Goal: Information Seeking & Learning: Learn about a topic

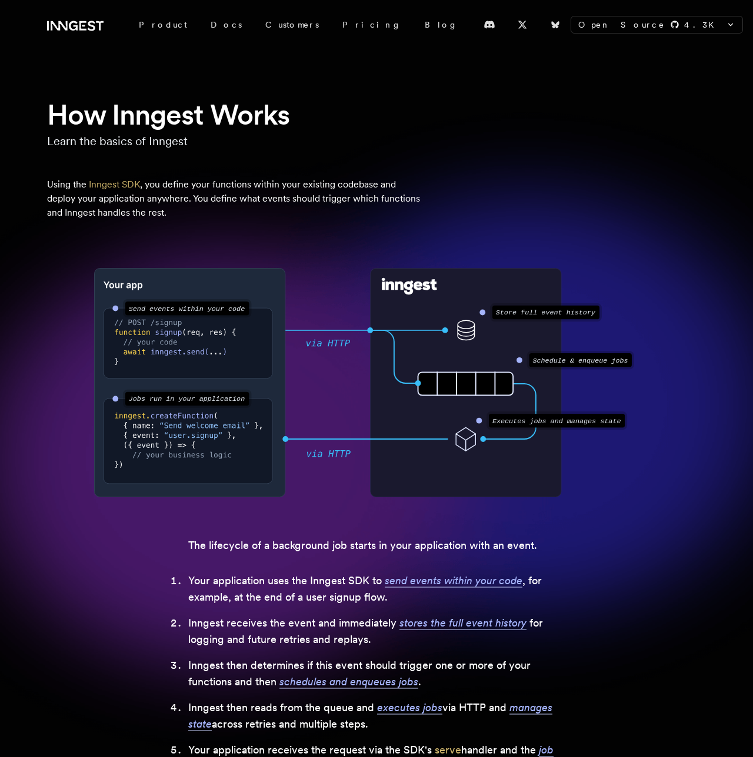
click at [124, 184] on link "Inngest SDK" at bounding box center [114, 184] width 51 height 11
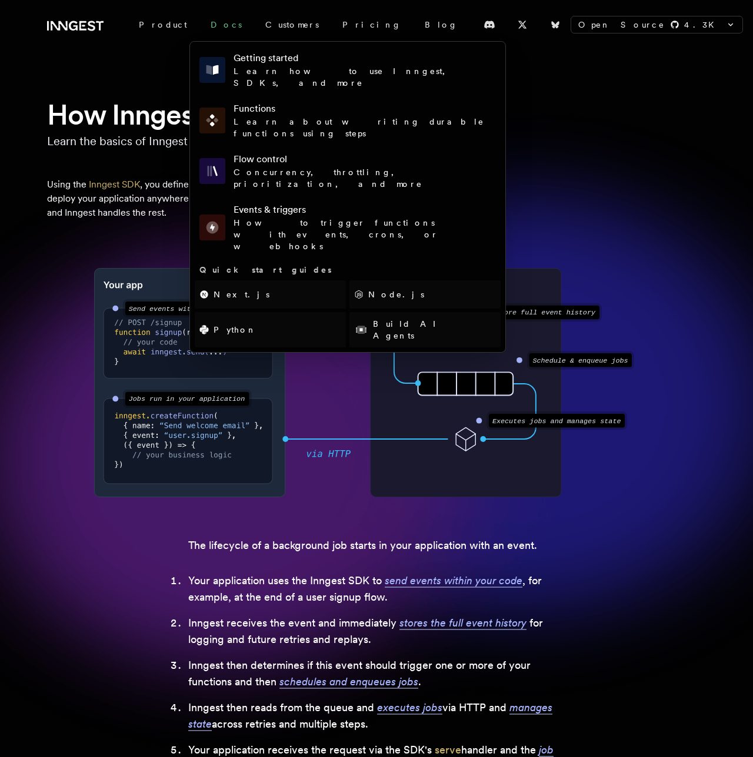
click at [199, 26] on link "Docs" at bounding box center [226, 24] width 55 height 21
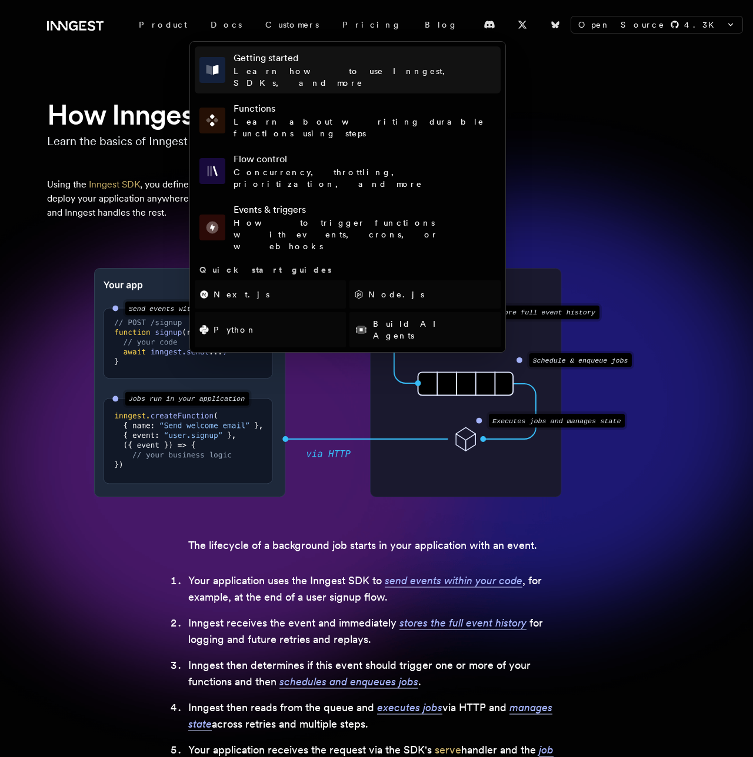
click at [282, 61] on h4 "Getting started" at bounding box center [364, 58] width 262 height 14
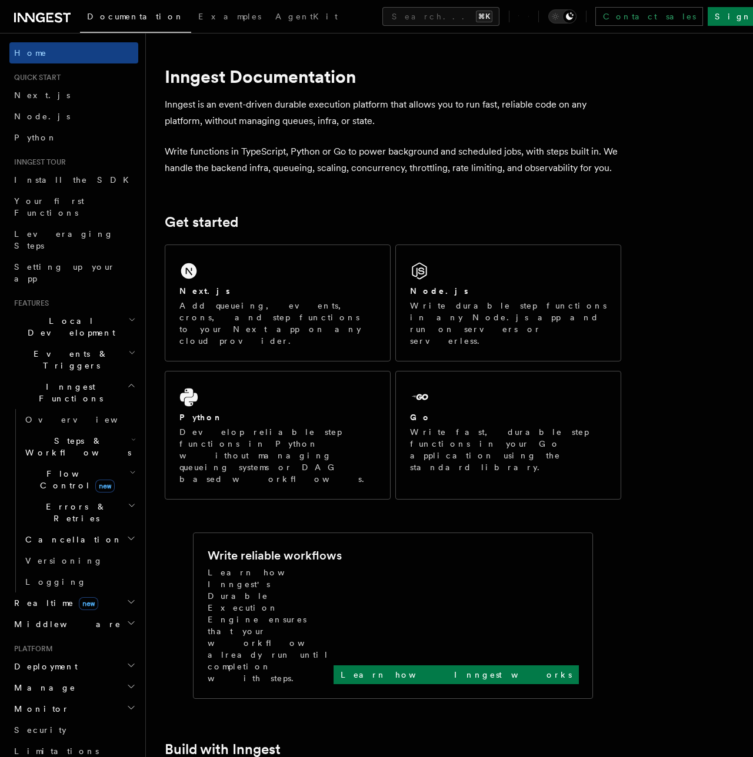
click at [97, 311] on h2 "Local Development" at bounding box center [73, 327] width 129 height 33
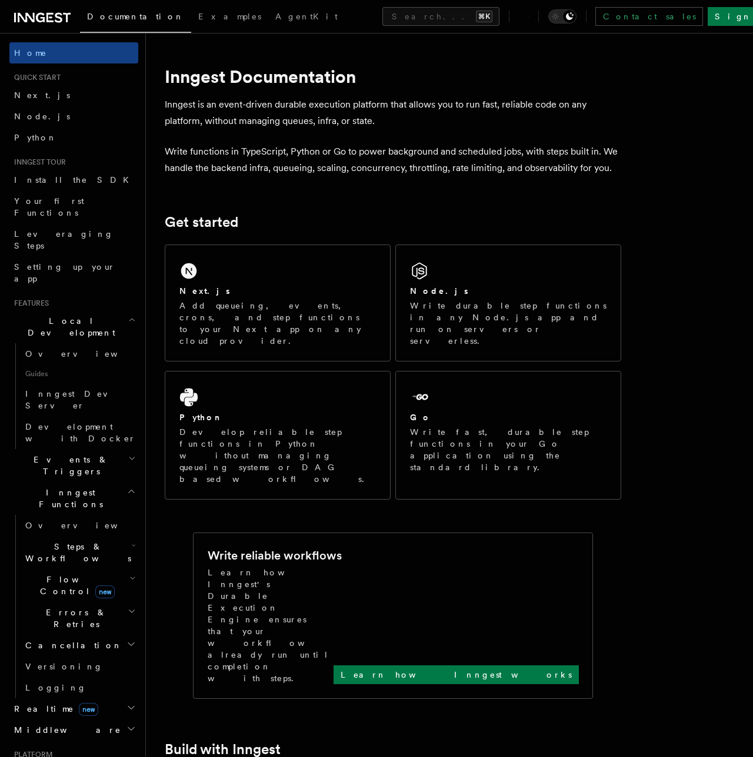
click at [97, 311] on h2 "Local Development" at bounding box center [73, 327] width 129 height 33
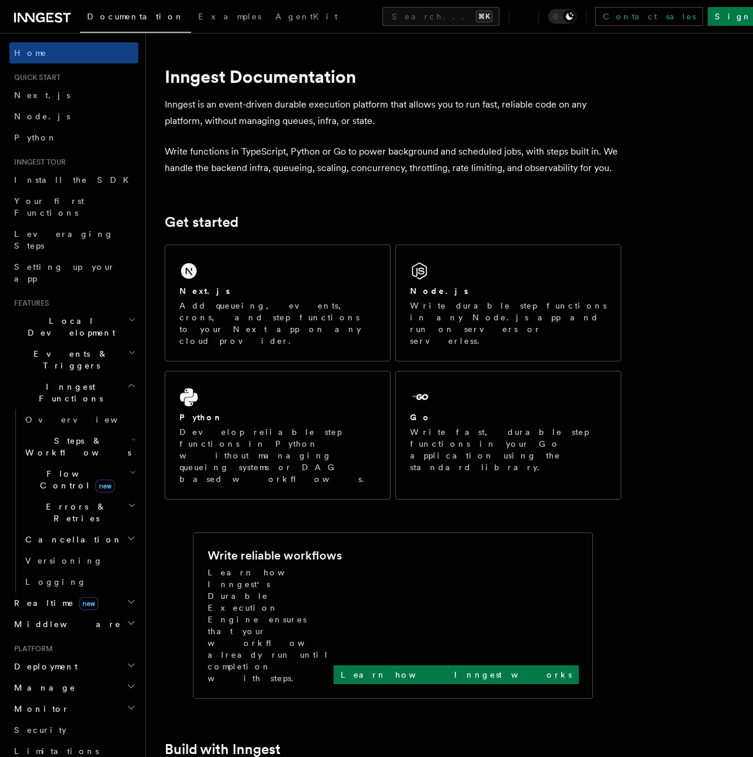
click at [100, 343] on h2 "Events & Triggers" at bounding box center [73, 359] width 129 height 33
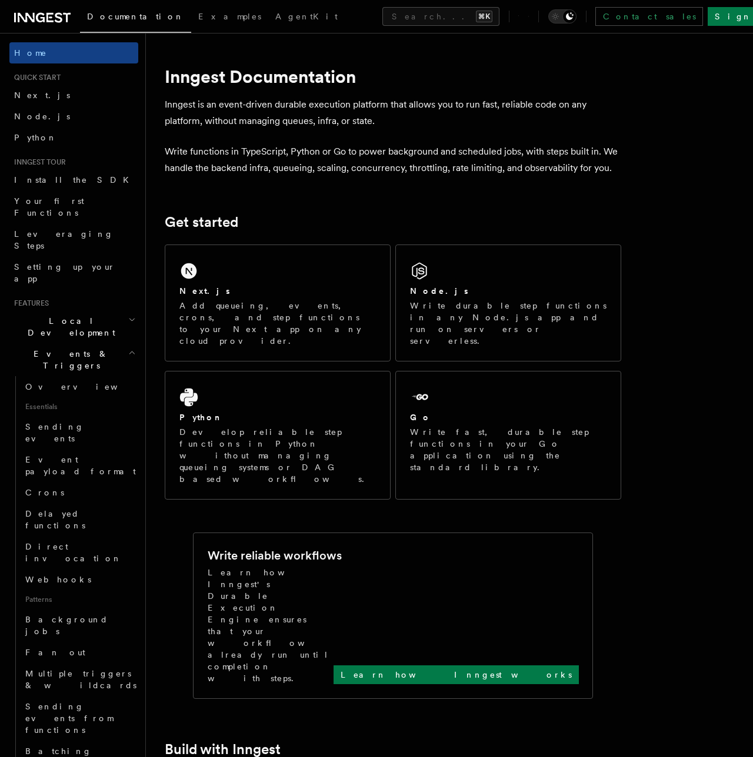
click at [100, 343] on h2 "Events & Triggers" at bounding box center [73, 359] width 129 height 33
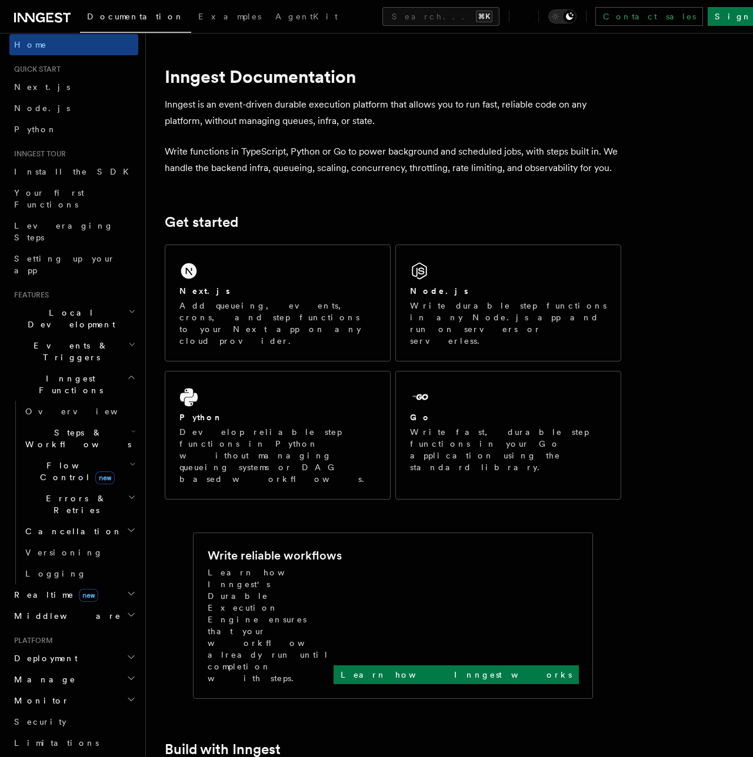
scroll to position [10, 0]
click at [94, 366] on h2 "Inngest Functions" at bounding box center [73, 382] width 129 height 33
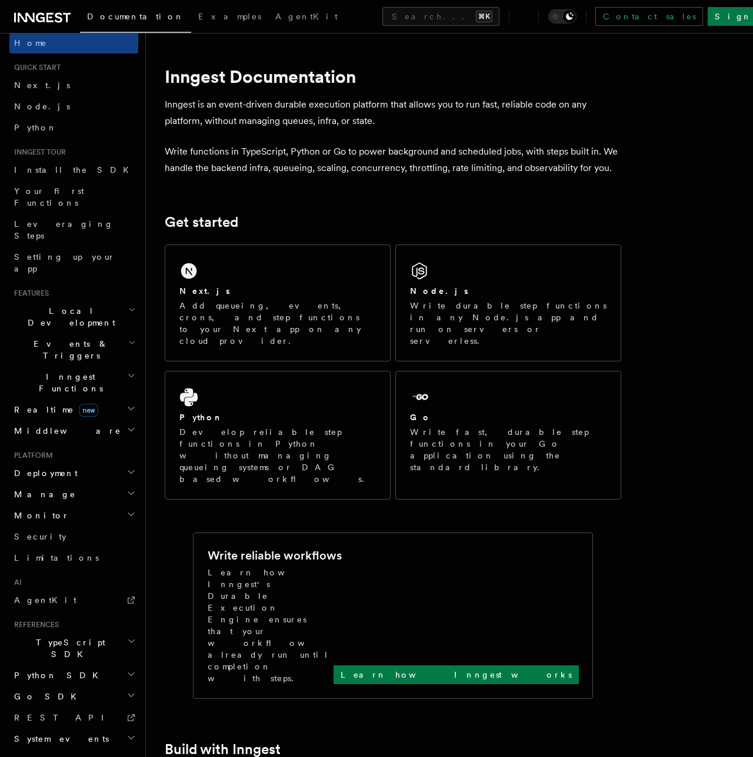
click at [91, 399] on h2 "Realtime new" at bounding box center [73, 409] width 129 height 21
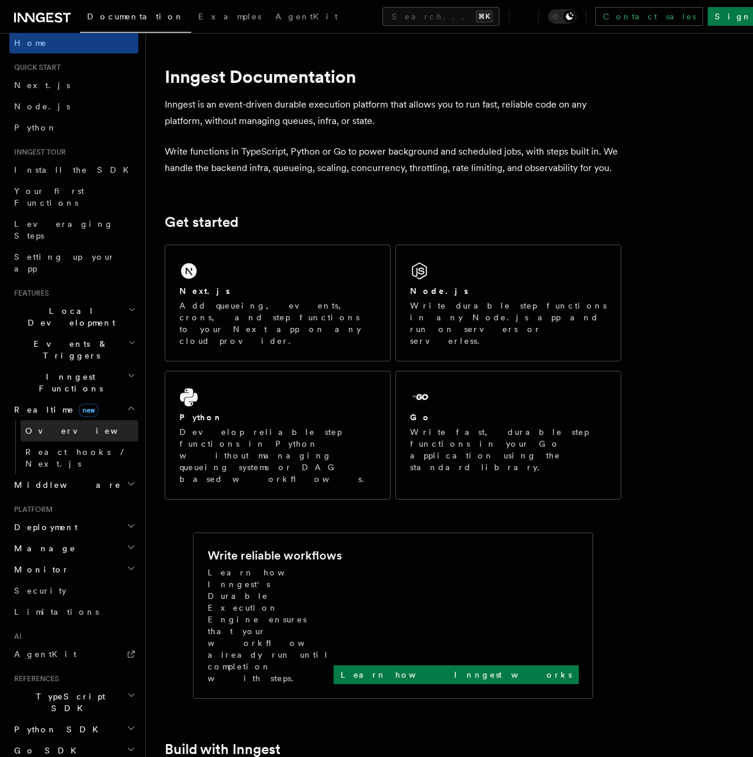
click at [74, 421] on link "Overview" at bounding box center [80, 431] width 118 height 21
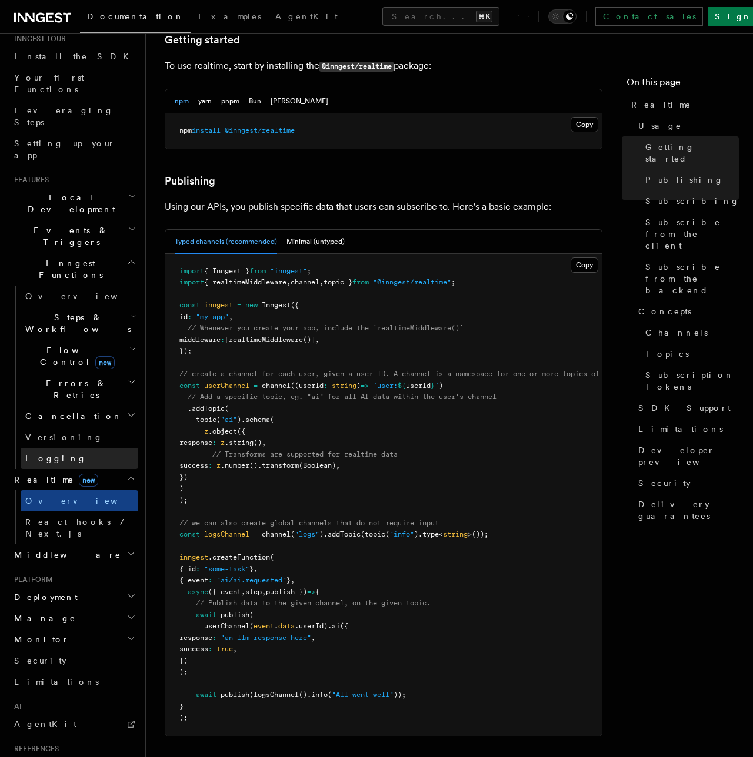
scroll to position [131, 0]
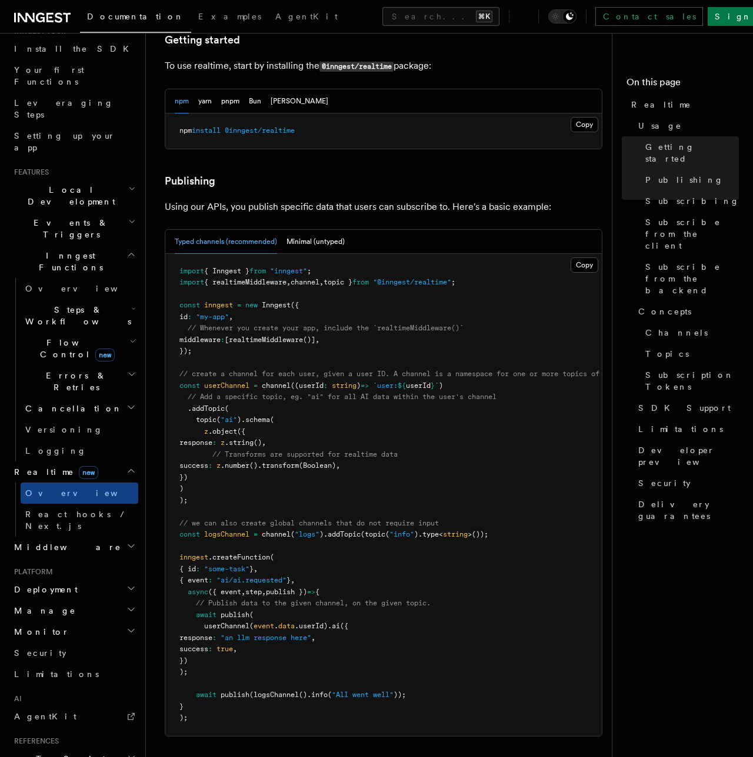
click at [73, 537] on h2 "Middleware" at bounding box center [73, 547] width 129 height 21
click at [74, 537] on h2 "Middleware" at bounding box center [73, 547] width 129 height 21
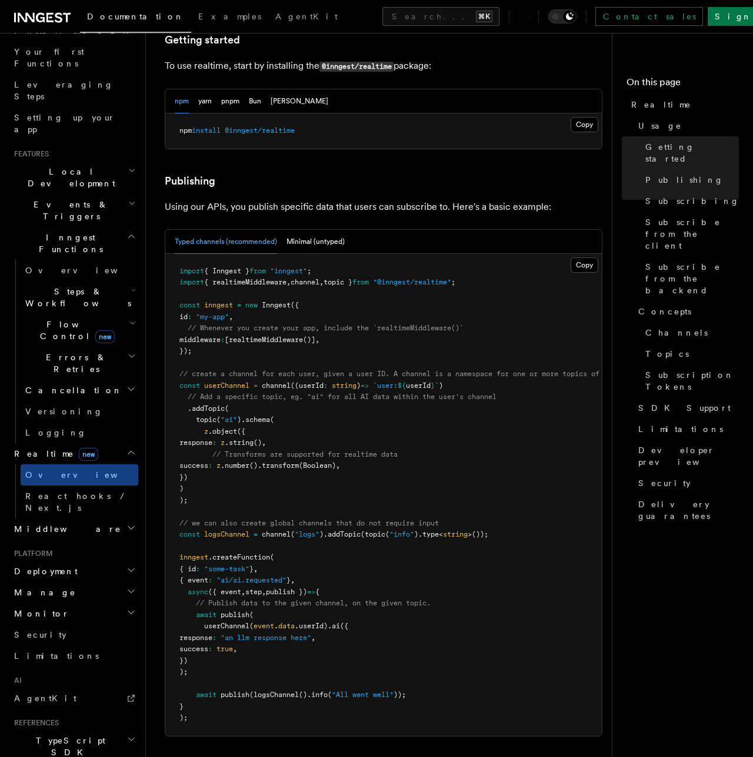
click at [66, 561] on h2 "Deployment" at bounding box center [73, 571] width 129 height 21
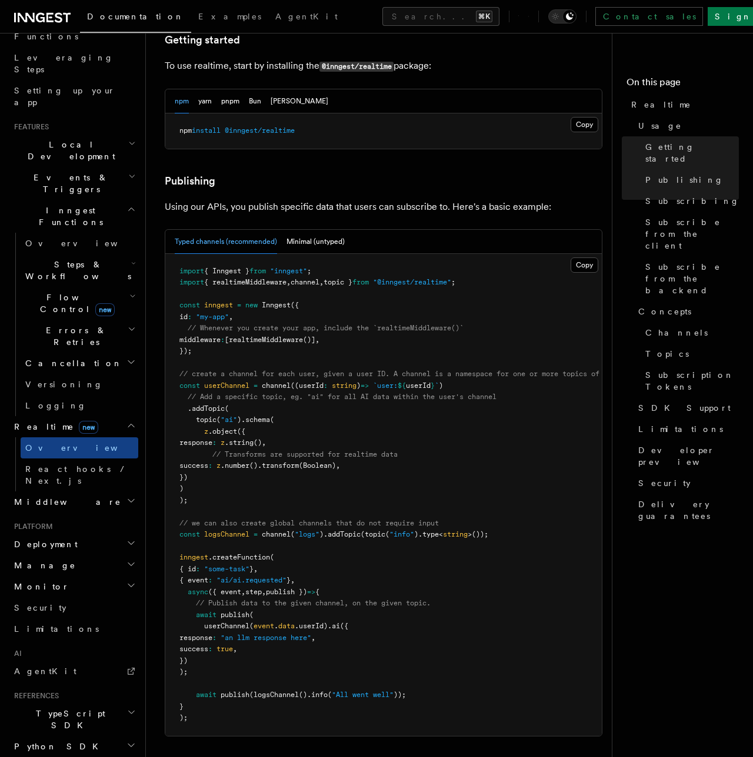
scroll to position [178, 0]
click at [66, 554] on h2 "Manage" at bounding box center [73, 564] width 129 height 21
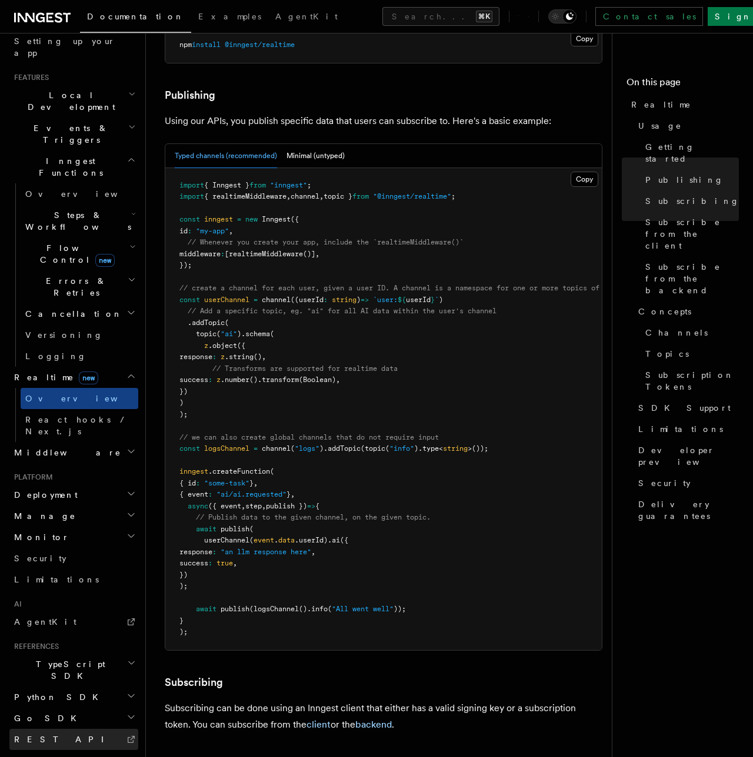
scroll to position [0, 0]
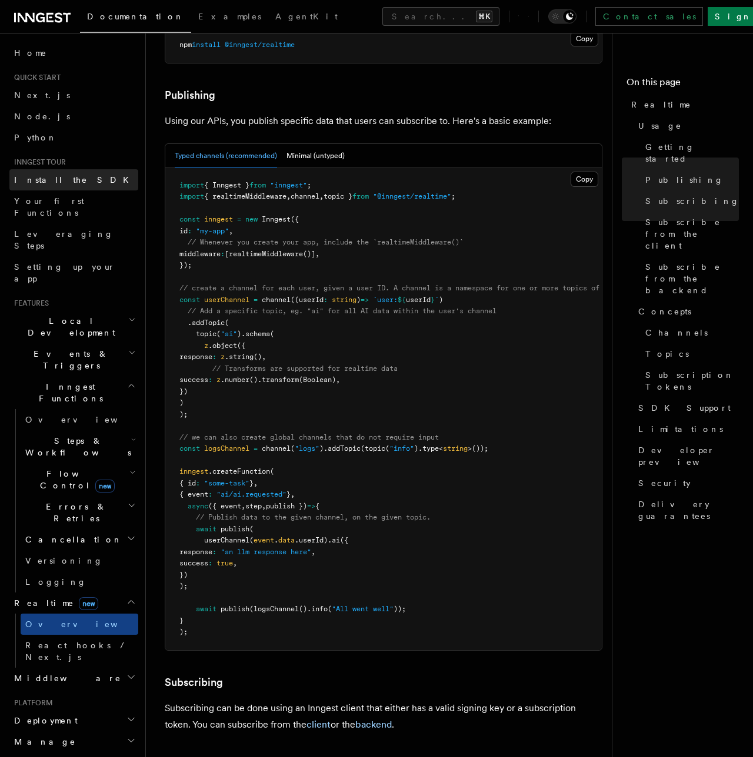
click at [74, 180] on link "Install the SDK" at bounding box center [73, 179] width 129 height 21
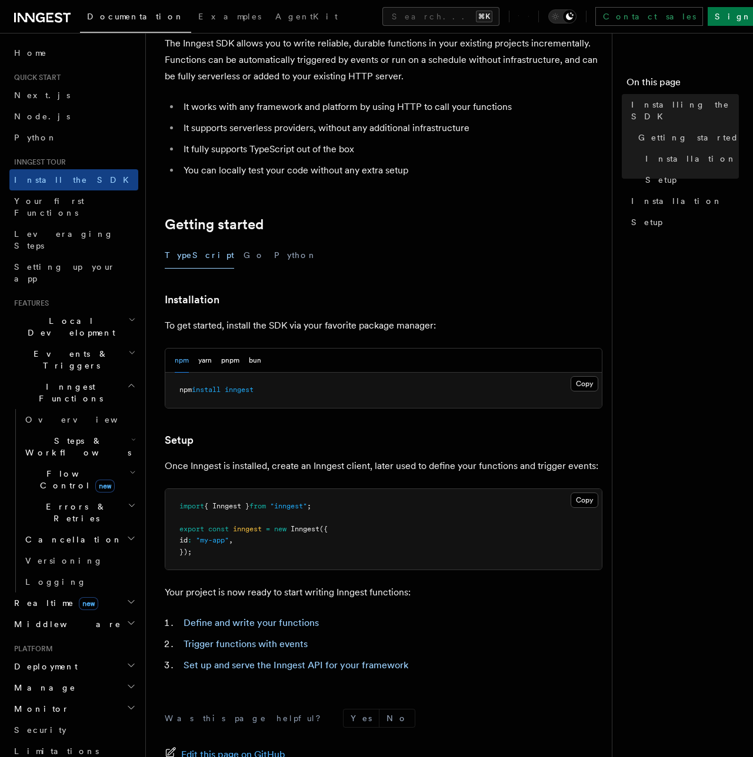
scroll to position [88, 0]
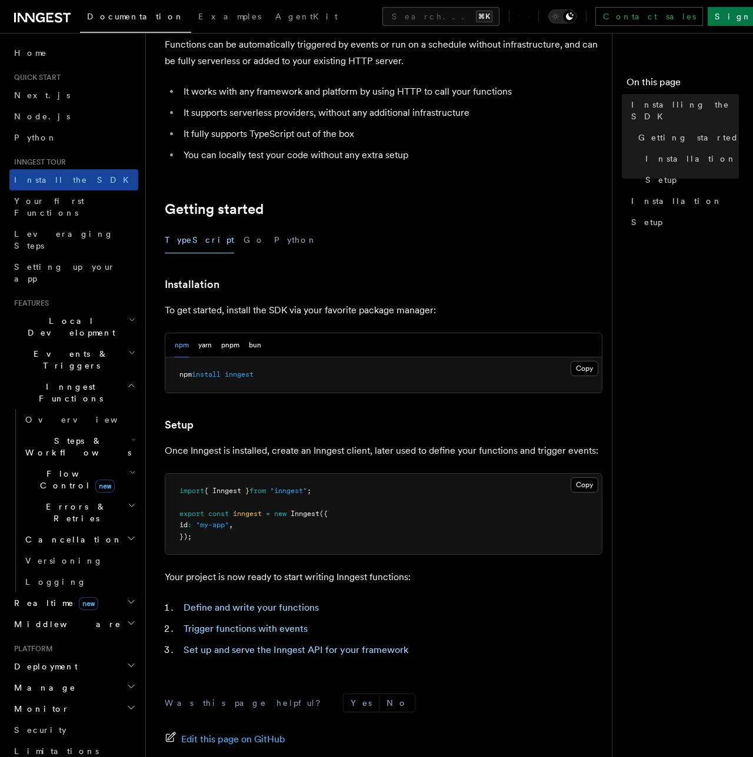
click at [98, 184] on link "Install the SDK" at bounding box center [73, 179] width 129 height 21
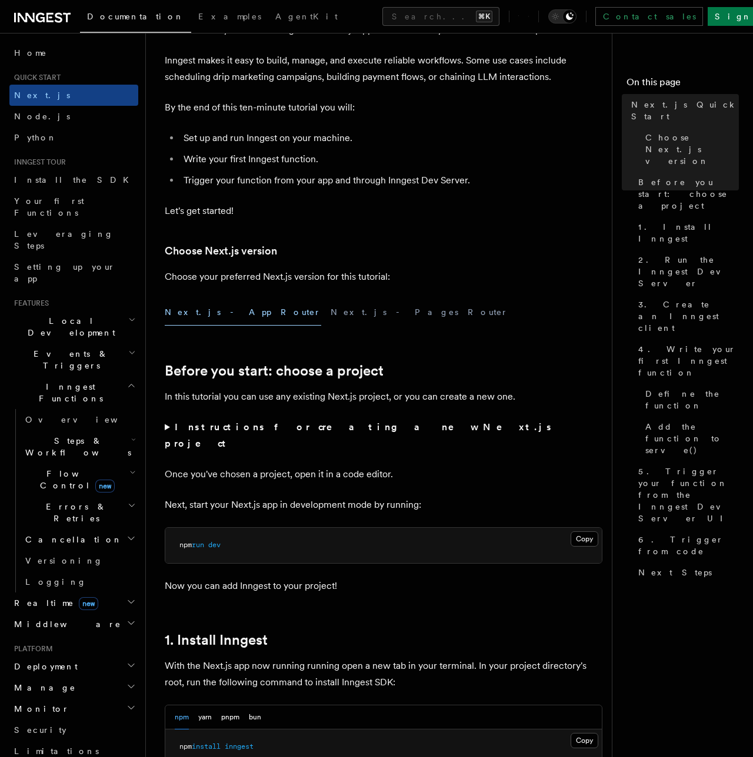
scroll to position [100, 0]
